Goal: Task Accomplishment & Management: Use online tool/utility

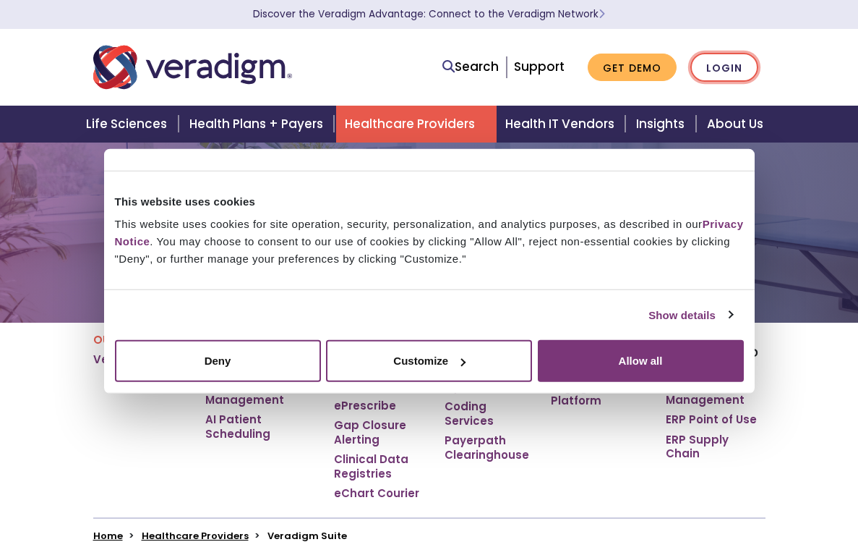
click at [758, 70] on link "Login" at bounding box center [724, 68] width 68 height 30
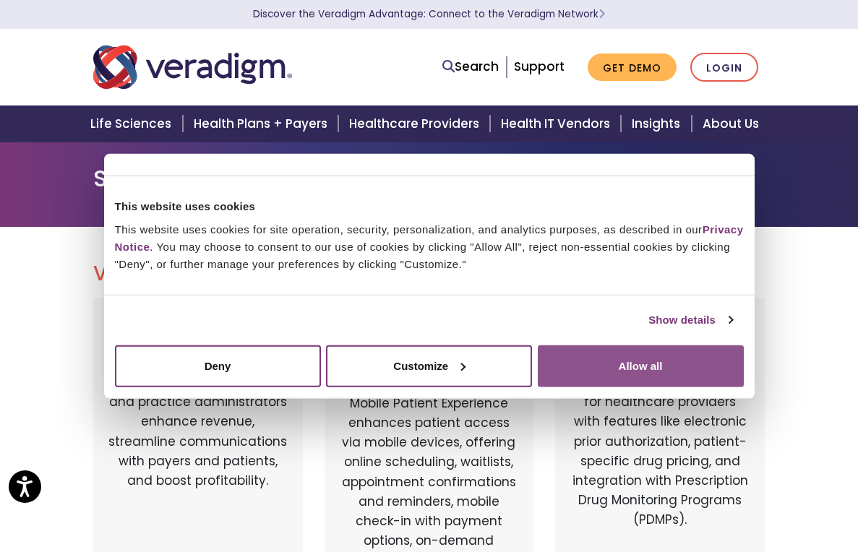
click at [594, 367] on button "Allow all" at bounding box center [641, 366] width 206 height 42
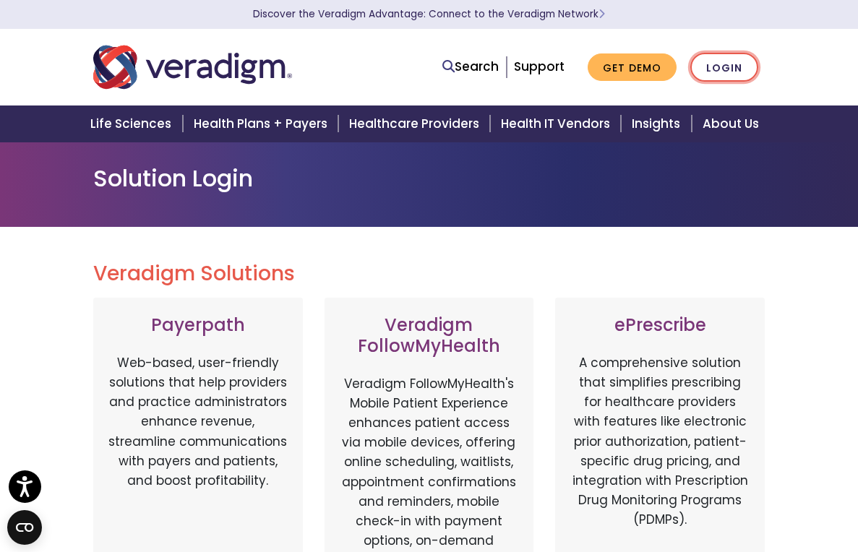
click at [758, 71] on link "Login" at bounding box center [724, 68] width 68 height 30
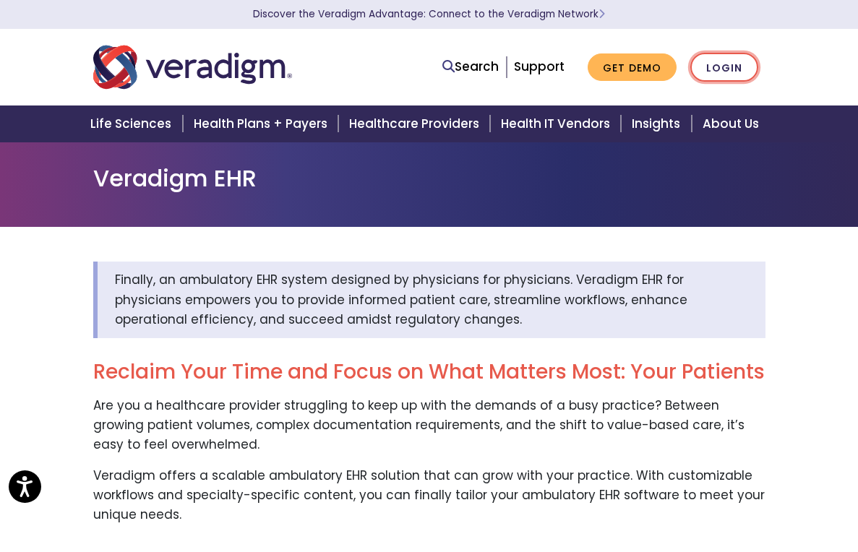
click at [758, 69] on link "Login" at bounding box center [724, 68] width 68 height 30
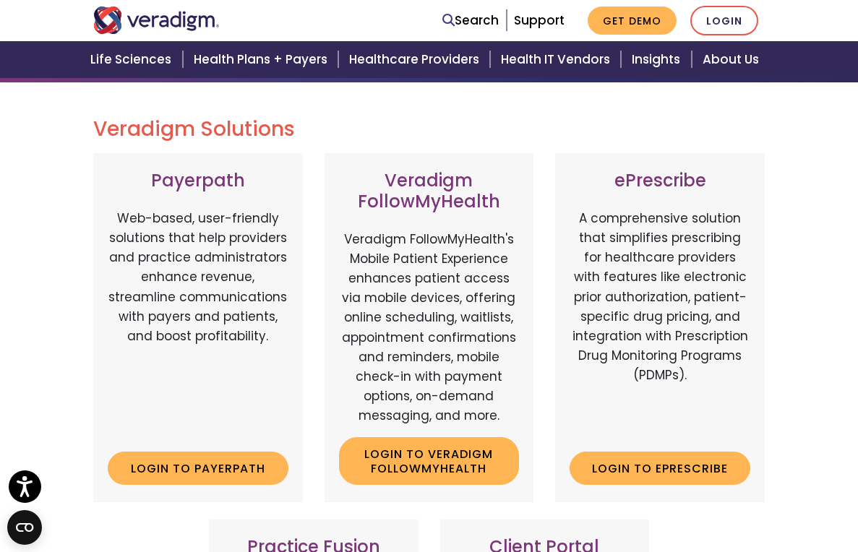
scroll to position [217, 0]
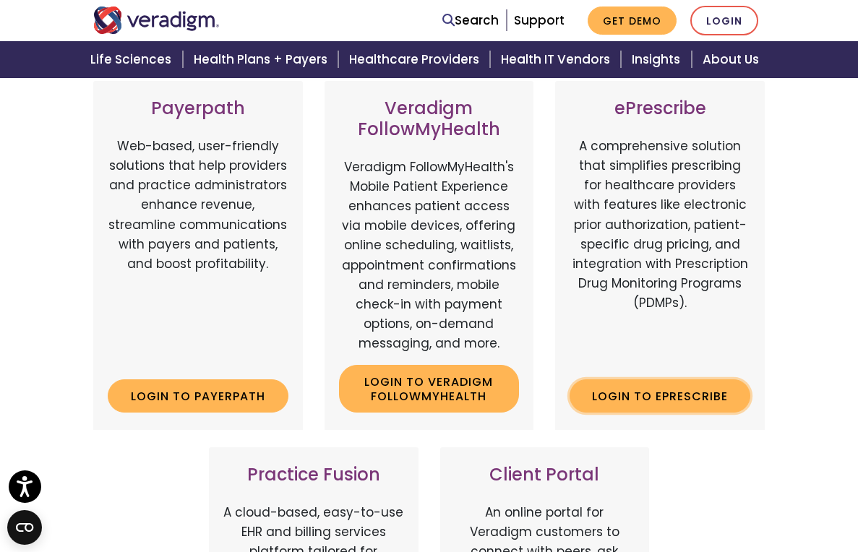
click at [711, 380] on link "Login to ePrescribe" at bounding box center [660, 396] width 181 height 33
